Goal: Information Seeking & Learning: Understand process/instructions

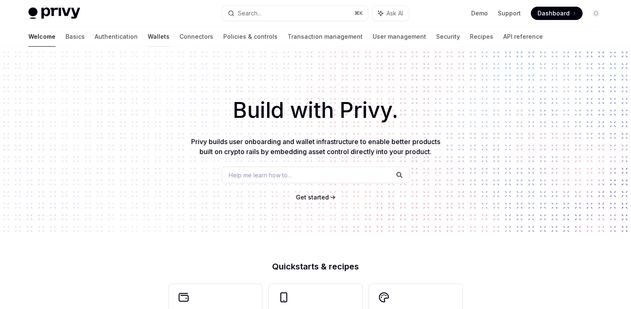
click at [148, 35] on link "Wallets" at bounding box center [159, 37] width 22 height 20
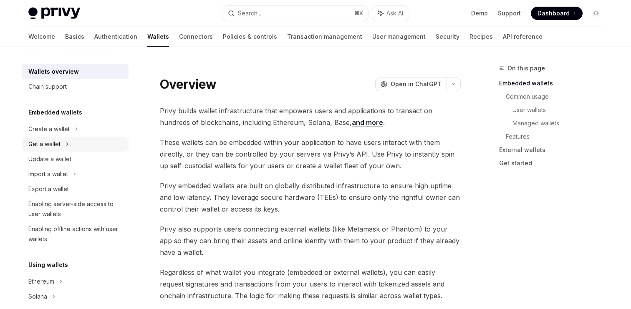
click at [57, 143] on div "Get a wallet" at bounding box center [44, 144] width 32 height 10
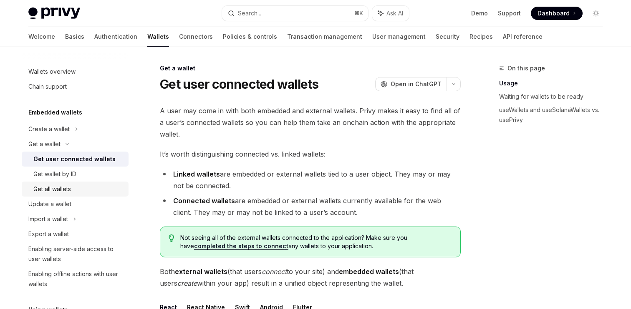
click at [54, 187] on div "Get all wallets" at bounding box center [52, 189] width 38 height 10
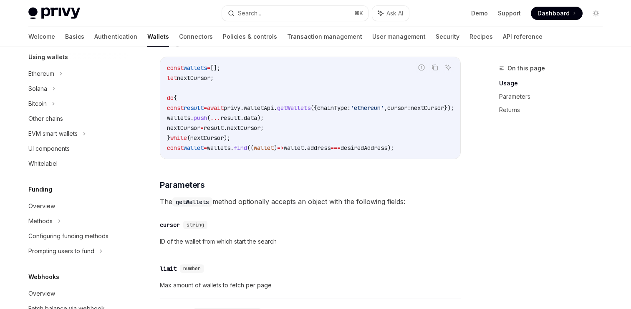
scroll to position [256, 0]
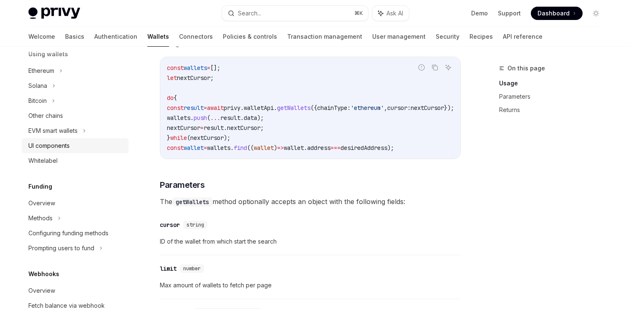
click at [63, 150] on div "UI components" at bounding box center [48, 146] width 41 height 10
type textarea "*"
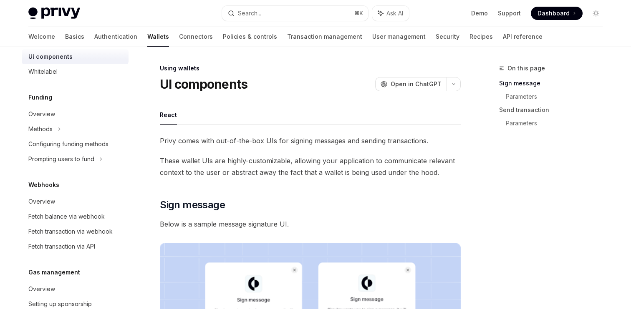
scroll to position [291, 0]
